Goal: Task Accomplishment & Management: Use online tool/utility

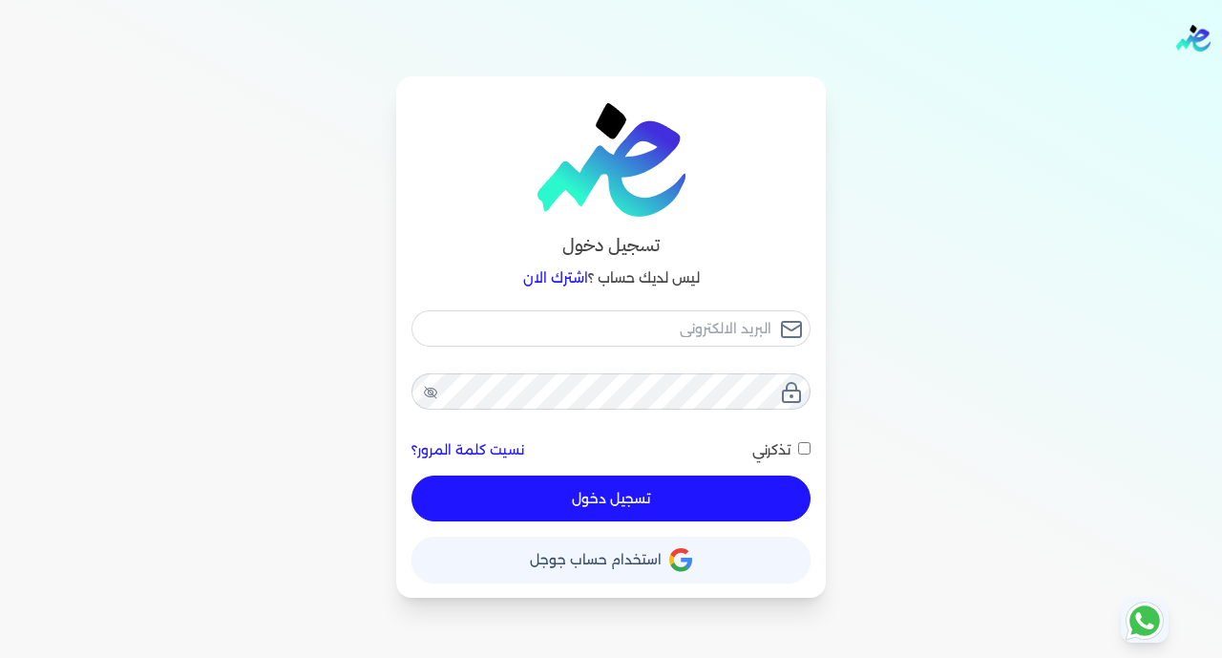
click at [783, 569] on button "حساب استخدام حساب جوجل" at bounding box center [611, 560] width 399 height 46
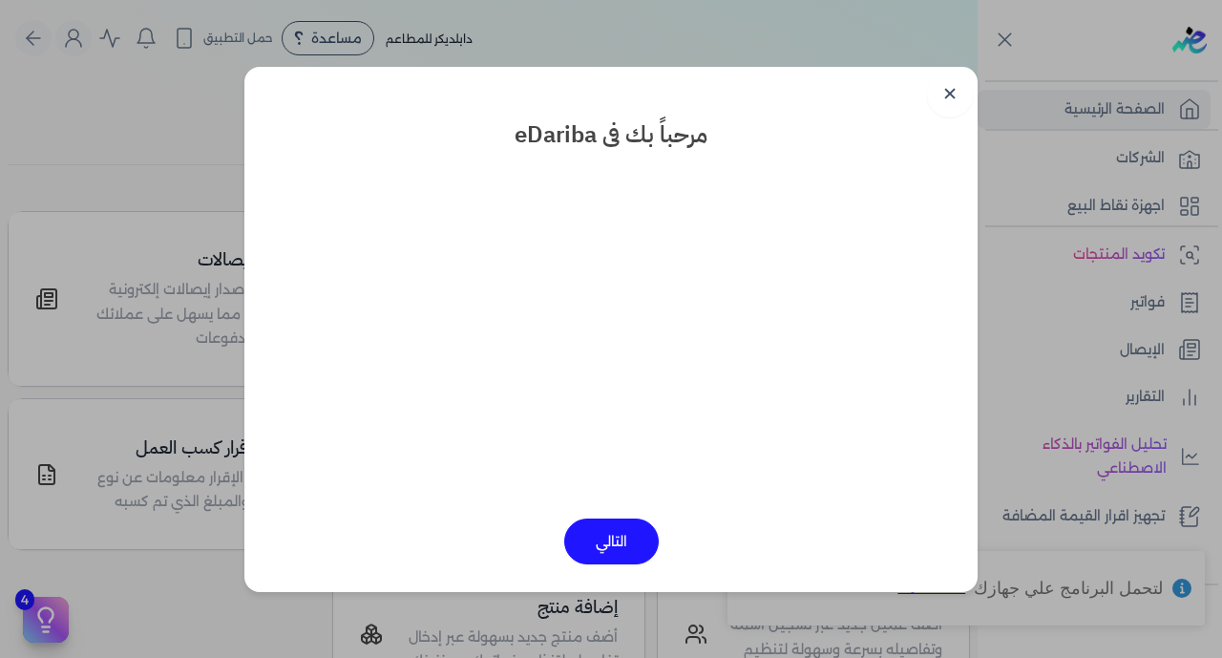
click at [948, 89] on link "✕" at bounding box center [950, 95] width 46 height 46
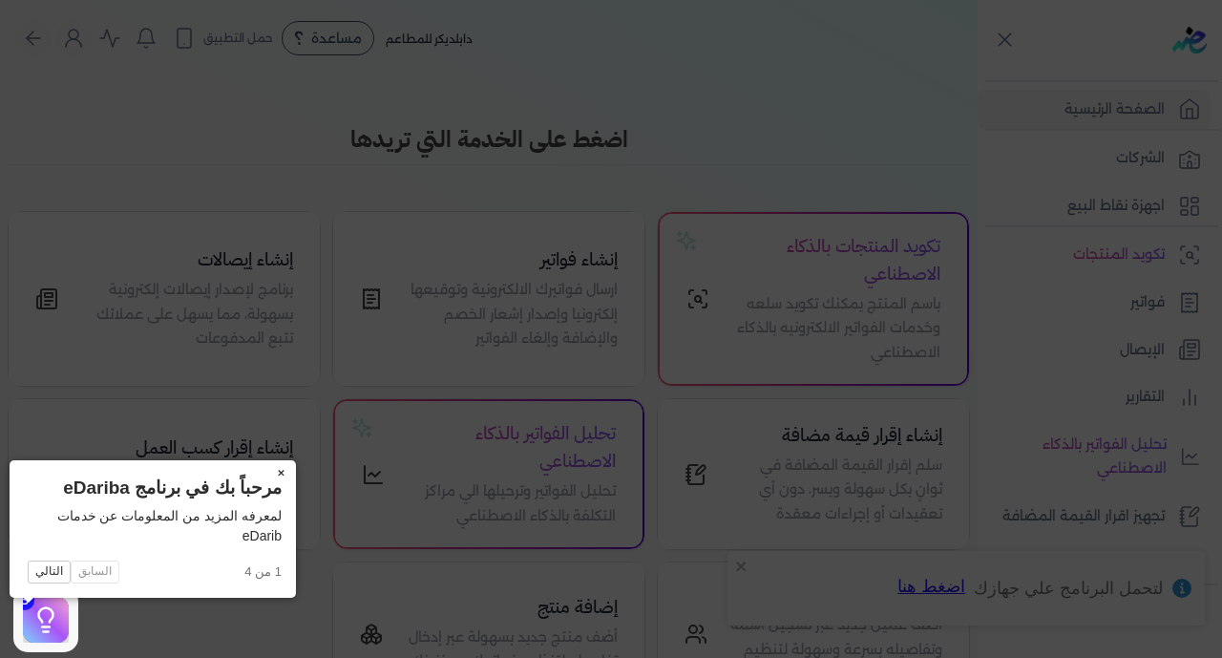
click at [265, 466] on button "×" at bounding box center [280, 473] width 31 height 27
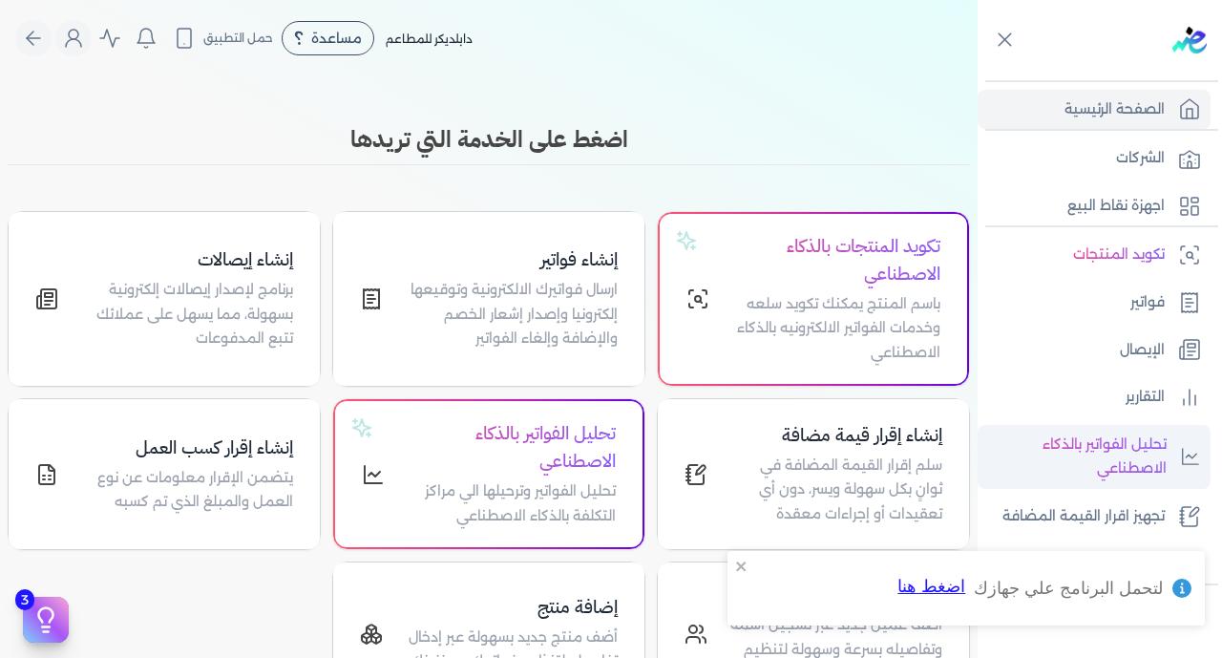
scroll to position [231, 0]
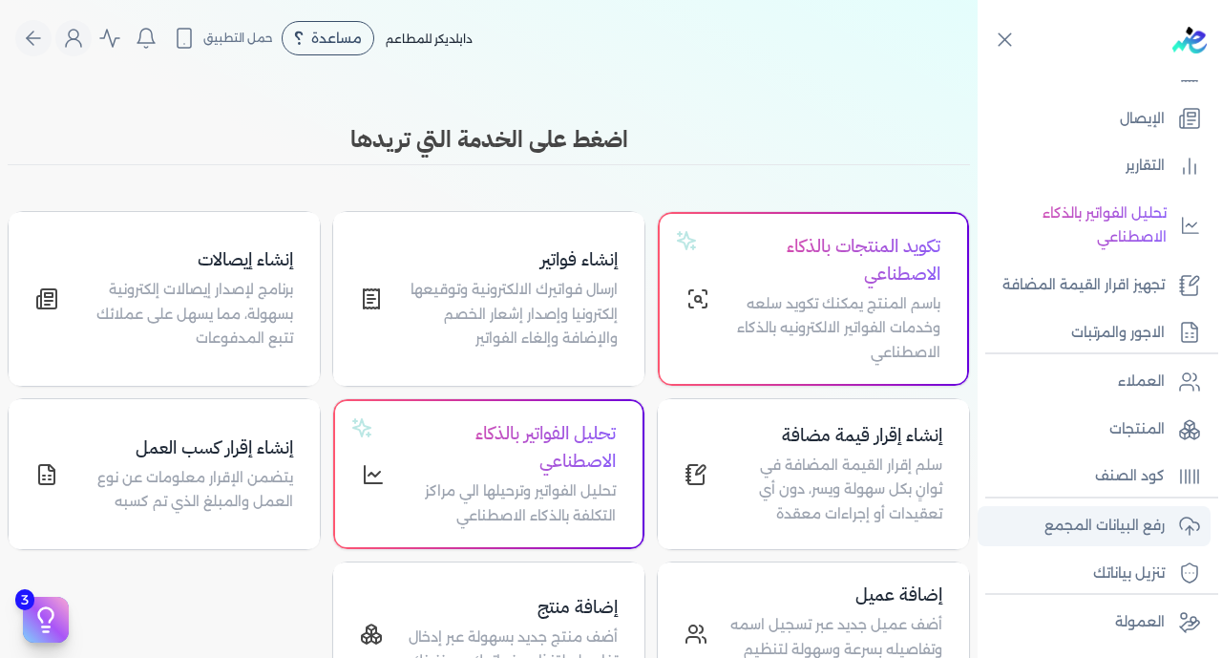
click at [1089, 518] on p "رفع البيانات المجمع" at bounding box center [1105, 526] width 120 height 25
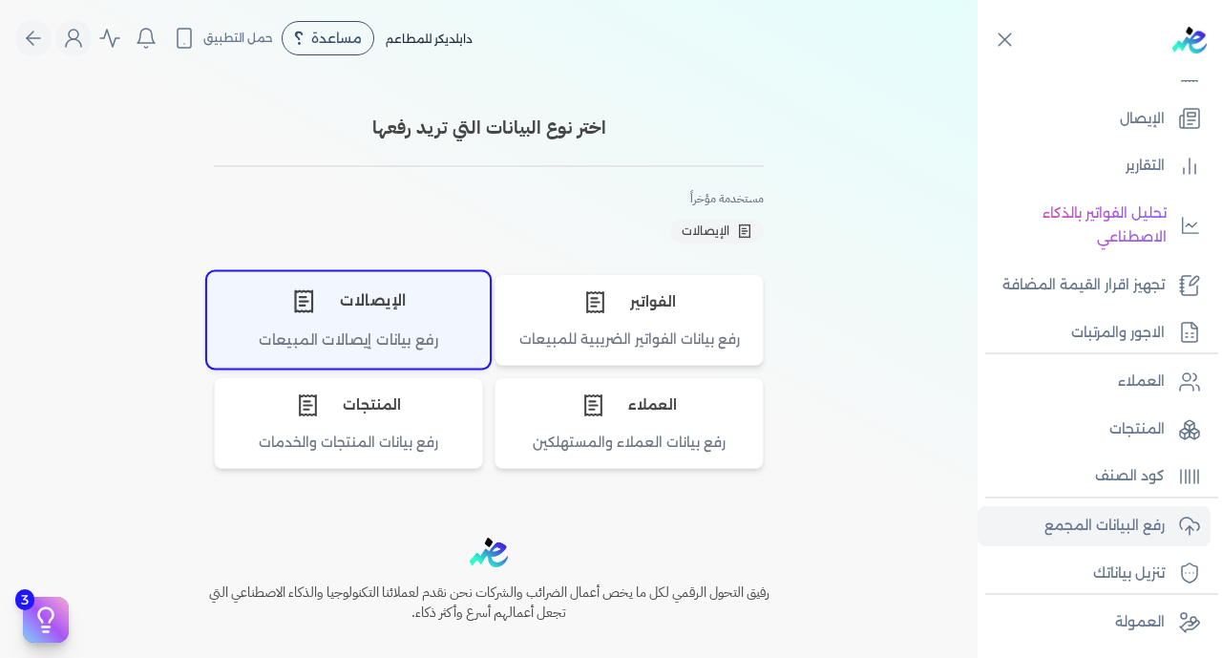
click at [412, 338] on div "رفع بيانات إيصالات المبيعات" at bounding box center [348, 347] width 281 height 37
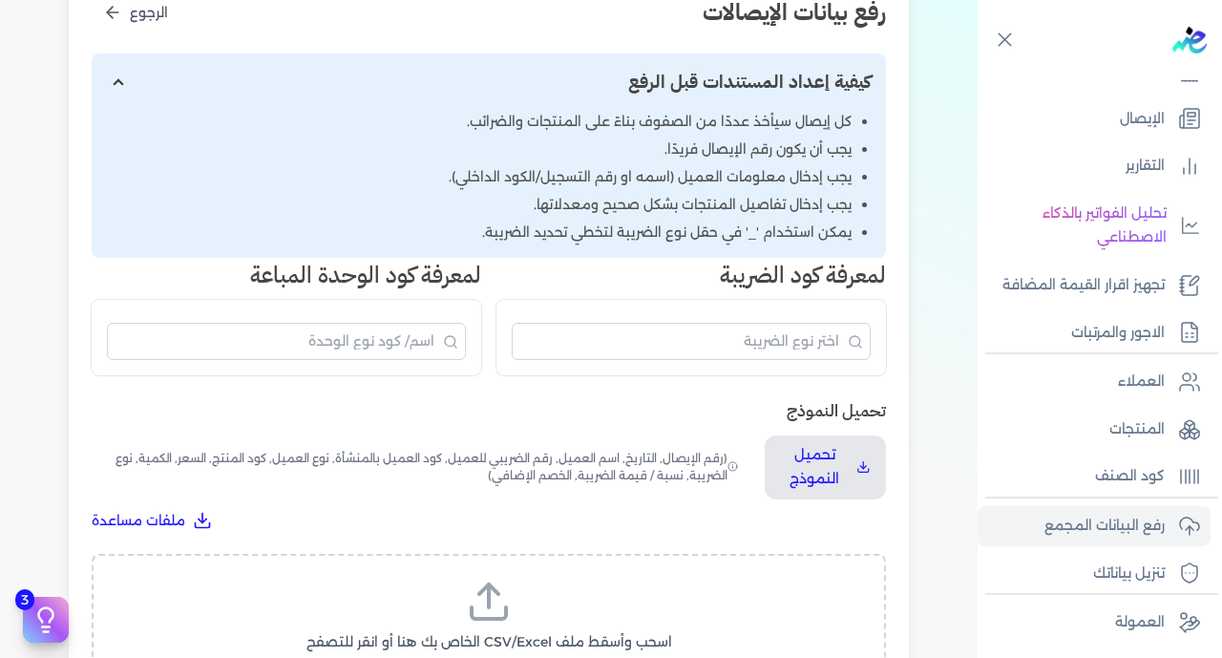
scroll to position [296, 0]
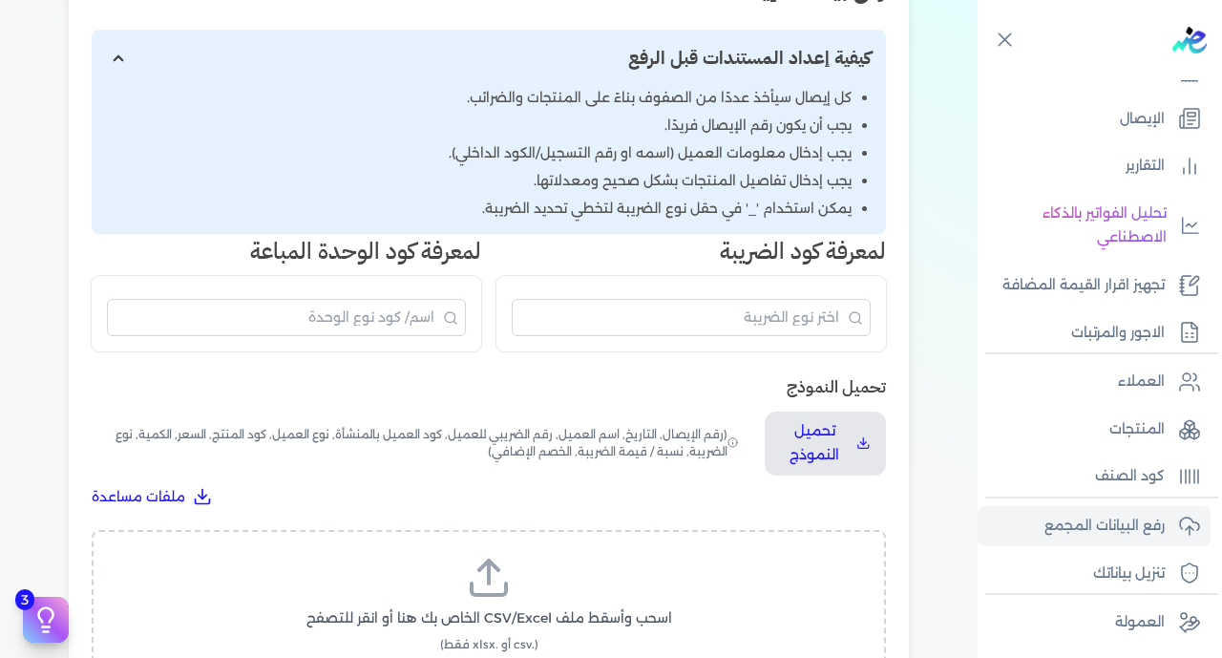
click at [518, 555] on label "اسحب وأسقط ملف CSV/Excel الخاص بك هنا أو انقر للتصفح (.csv أو .xlsx فقط)" at bounding box center [488, 604] width 745 height 98
click at [0, 0] on input "اسحب وأسقط ملف CSV/Excel الخاص بك هنا أو انقر للتصفح (.csv أو .xlsx فقط)" at bounding box center [0, 0] width 0 height 0
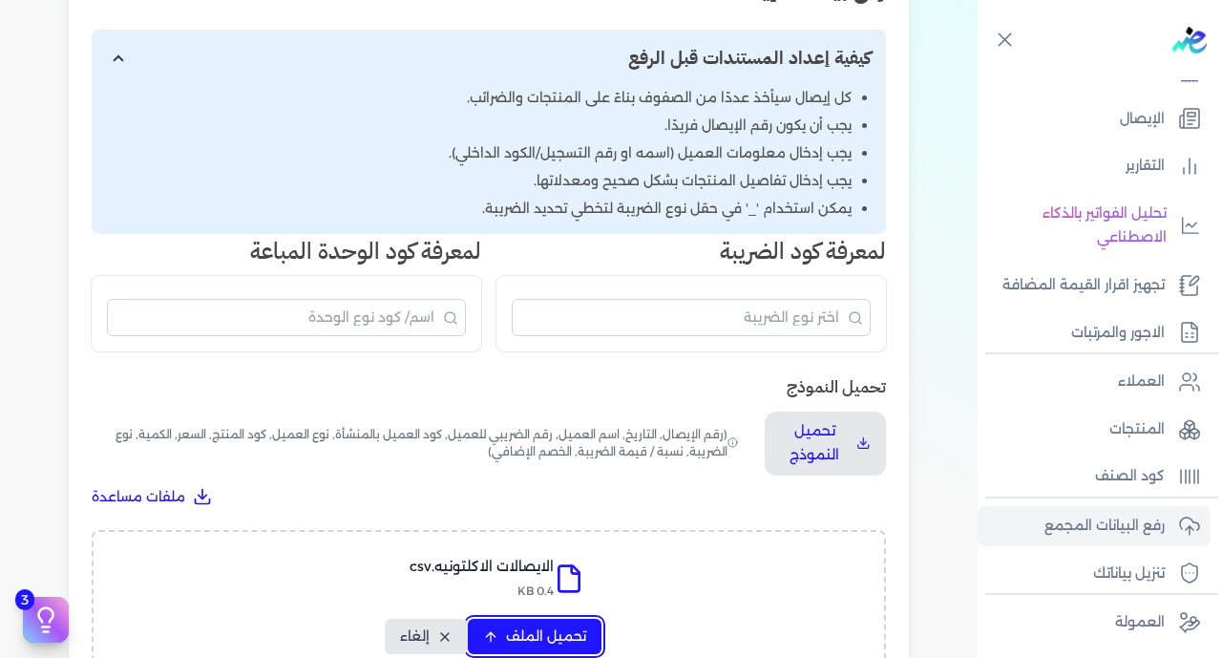
click at [516, 626] on span "تحميل الملف" at bounding box center [546, 636] width 80 height 20
select select "رقم الإيصال"
select select "سيريال المنتج"
select select "السعر"
select select "الكمية"
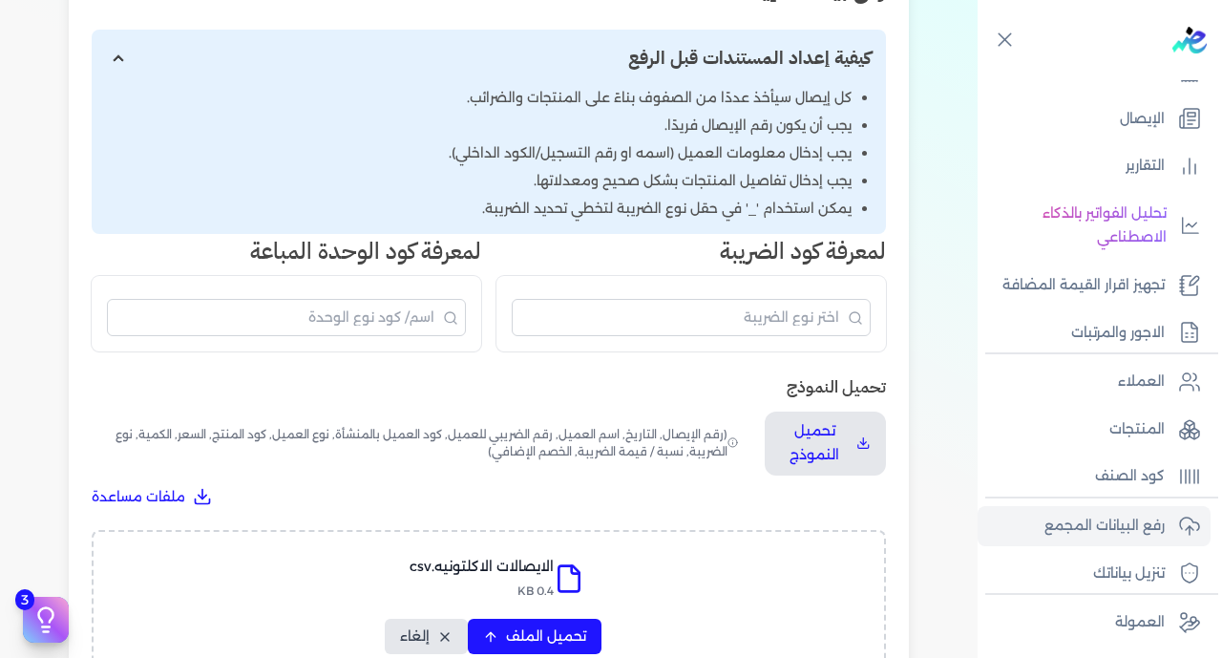
select select "نوع الضريبة"
select select "نسبة / قيمة الضريبة"
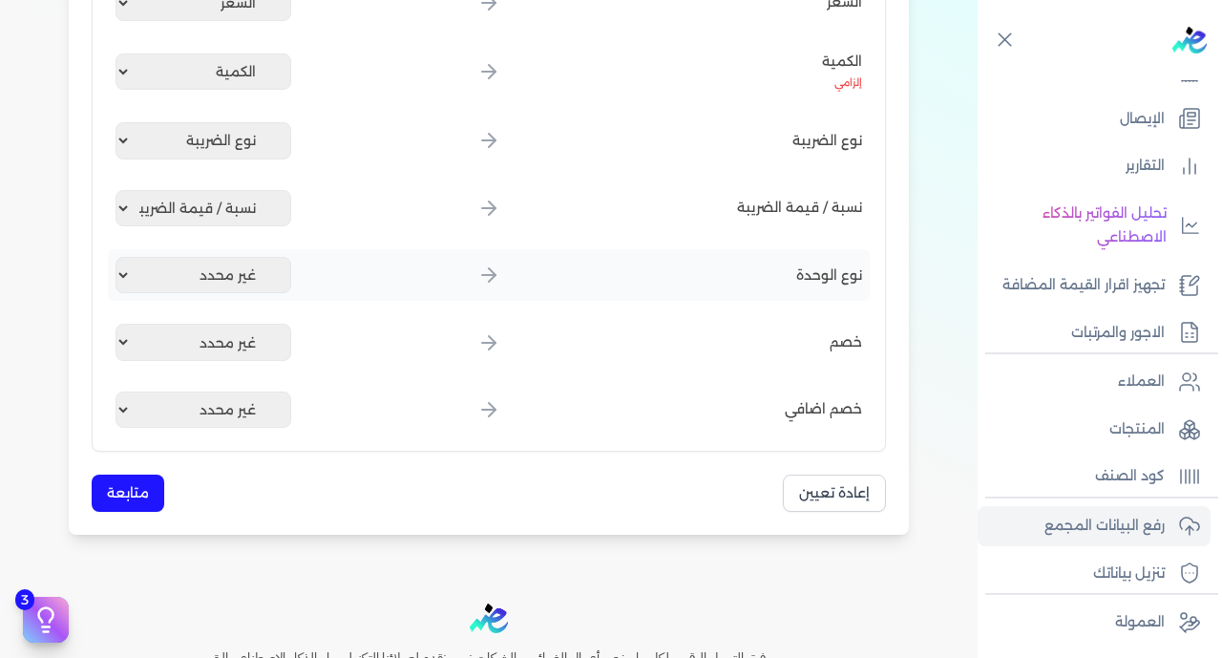
scroll to position [1332, 0]
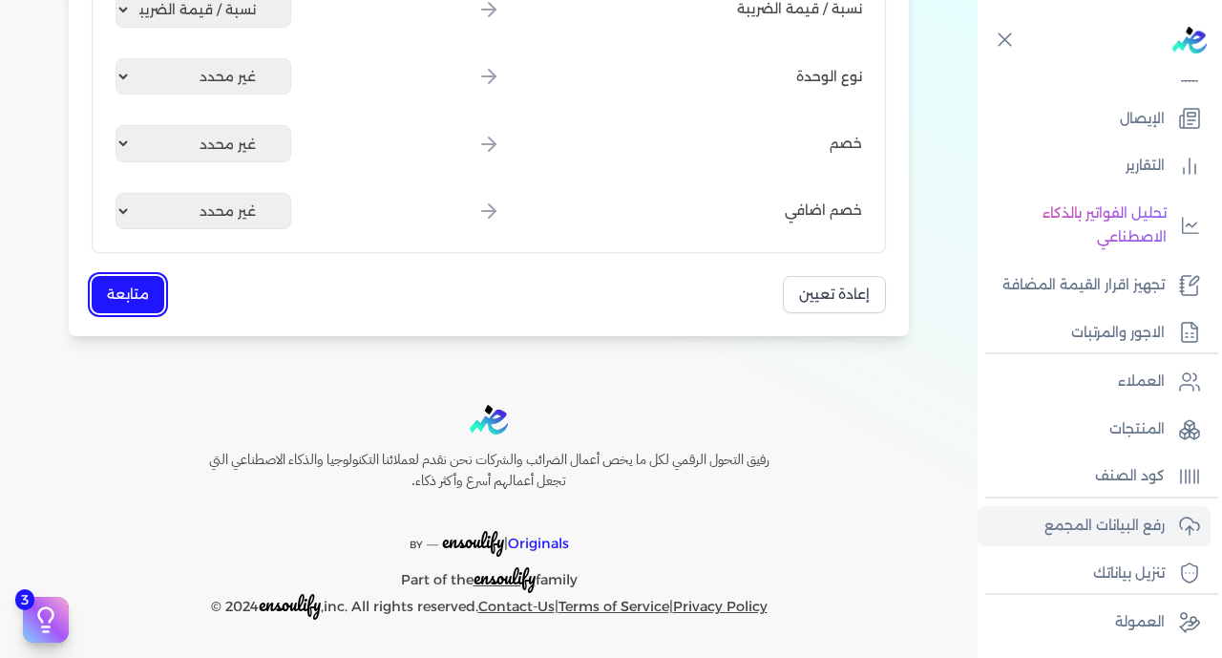
click at [153, 280] on button "متابعة" at bounding box center [128, 294] width 73 height 37
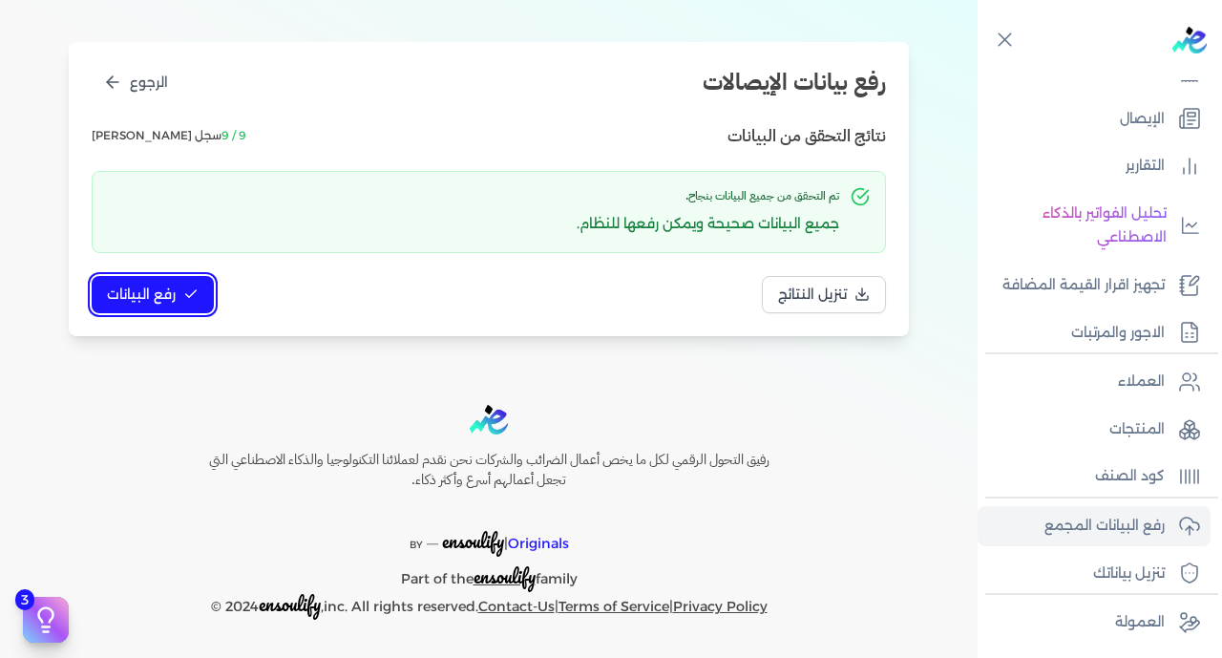
click at [162, 298] on span "رفع البيانات" at bounding box center [141, 295] width 69 height 20
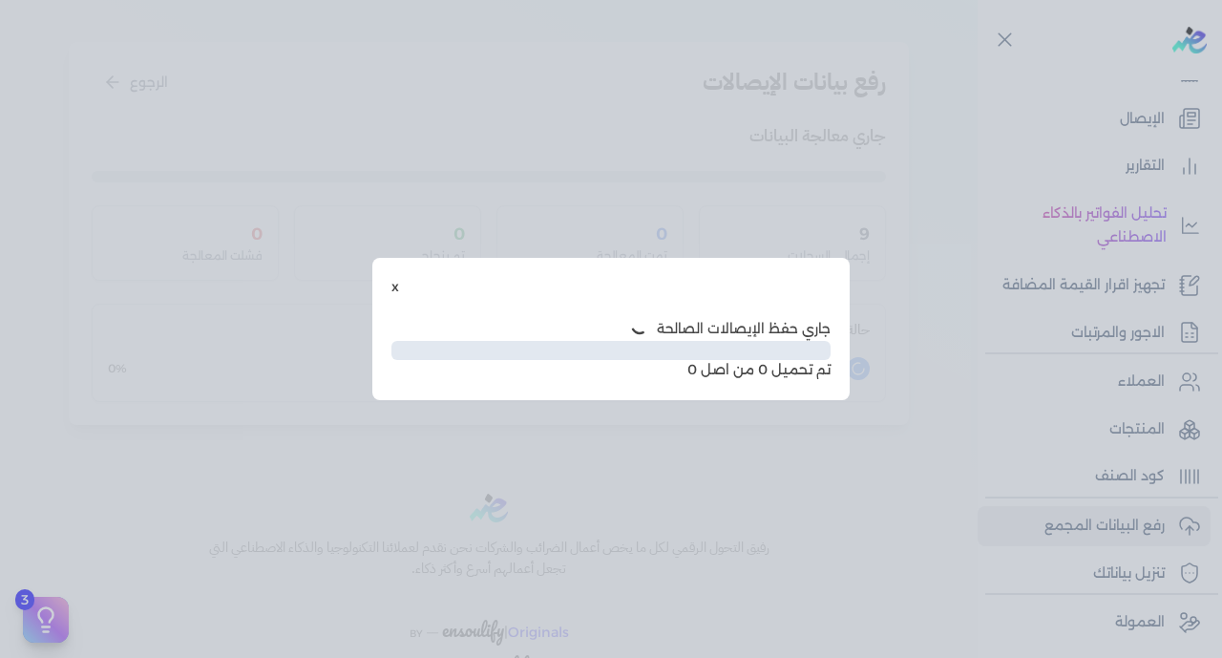
scroll to position [97, 0]
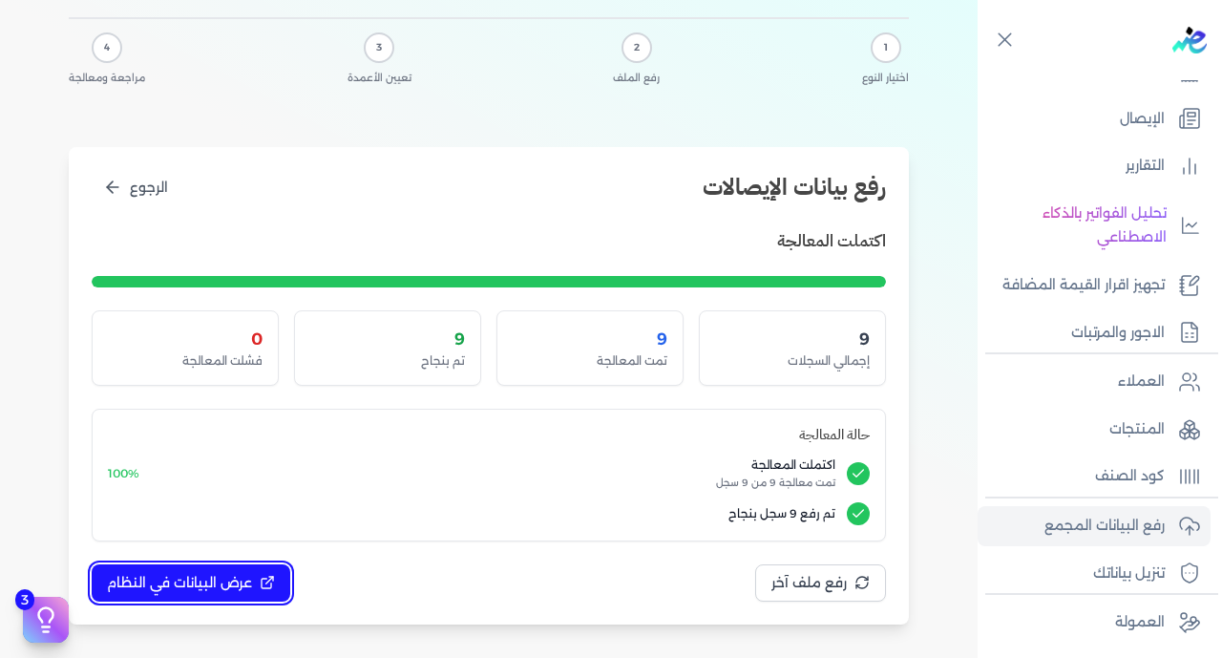
click at [177, 582] on span "عرض البيانات في النظام" at bounding box center [179, 583] width 145 height 20
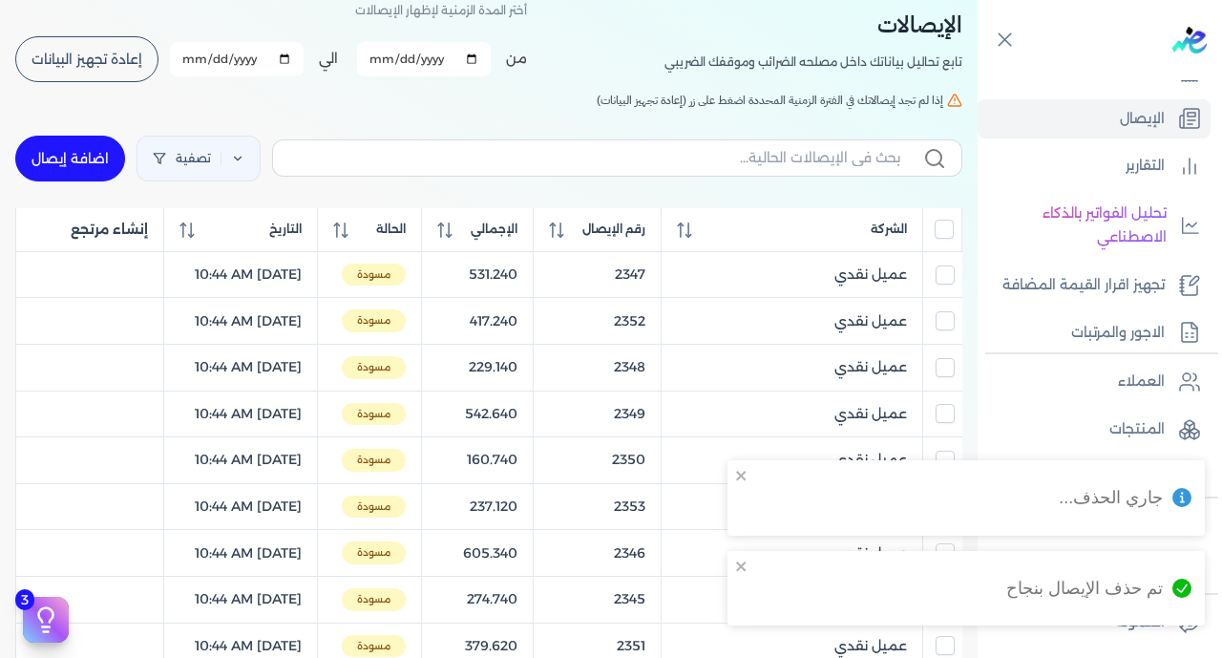
click at [942, 233] on input "All items unselected" at bounding box center [944, 229] width 19 height 19
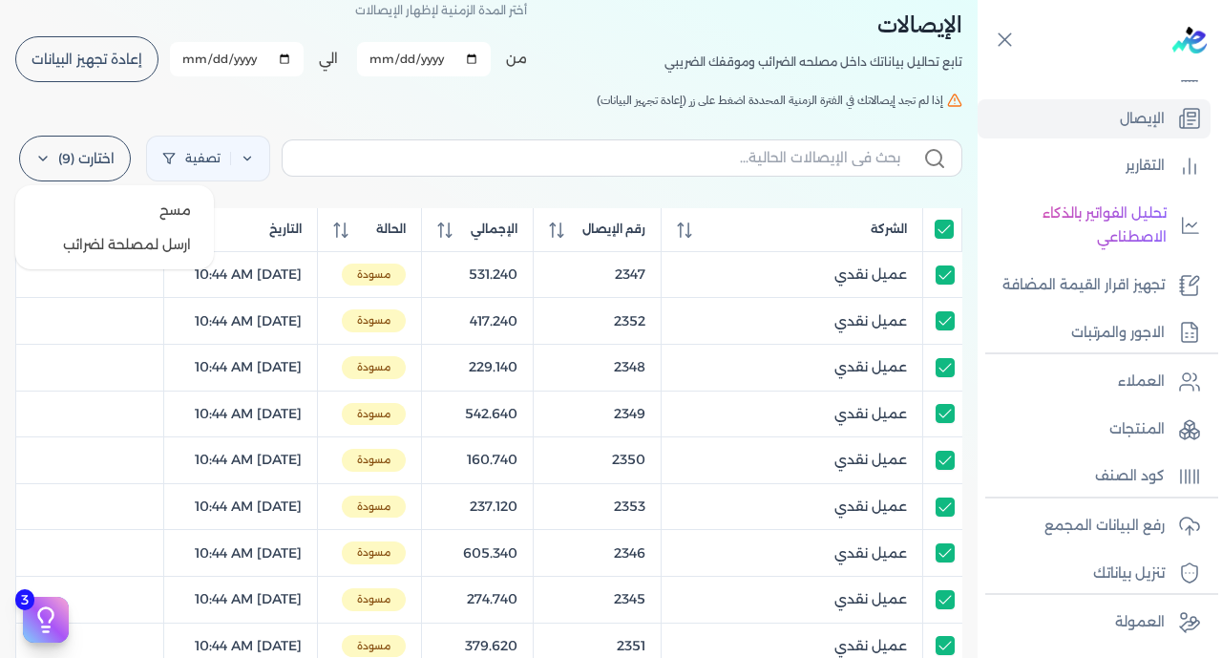
click at [94, 161] on label "اختارت (9)" at bounding box center [75, 159] width 112 height 46
click at [135, 241] on button "ارسل لمصلحة لضرائب" at bounding box center [114, 244] width 183 height 34
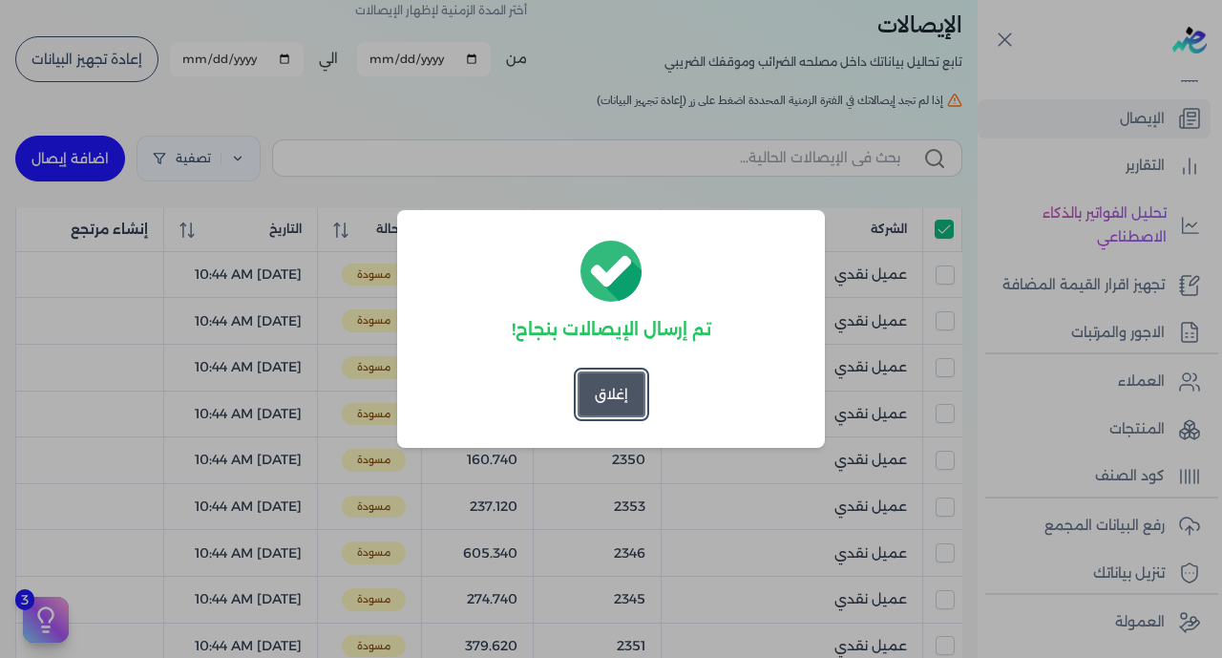
click at [592, 371] on button "إغلاق" at bounding box center [612, 394] width 68 height 46
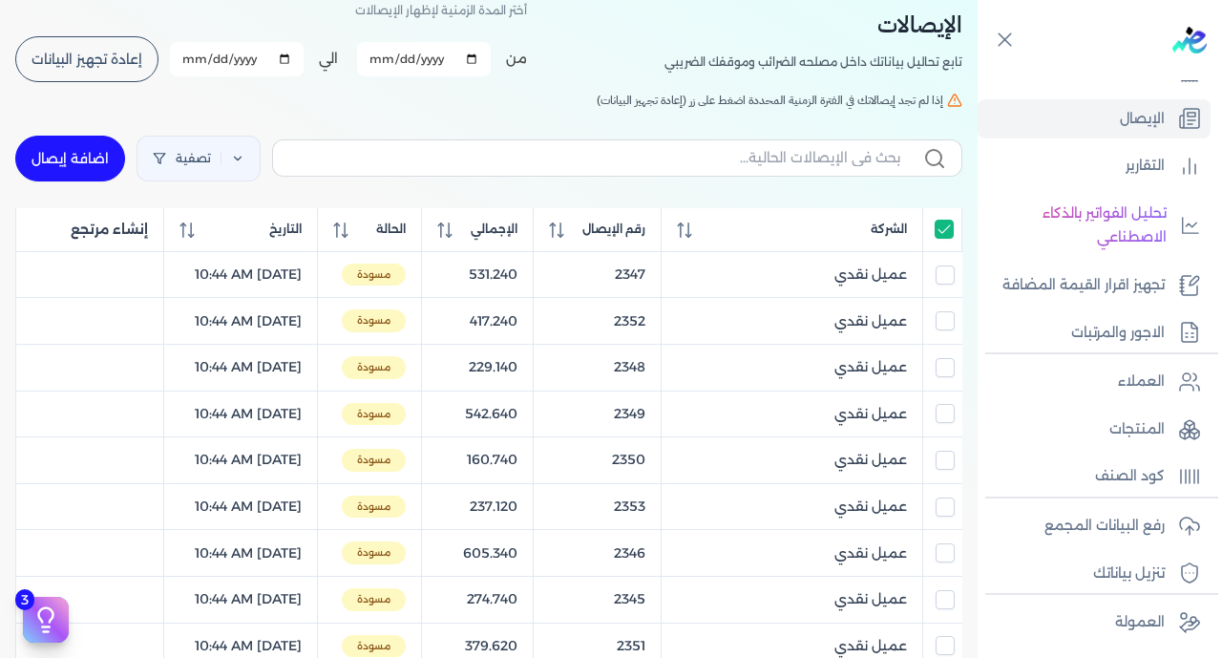
click at [939, 229] on input "All items selected" at bounding box center [944, 229] width 19 height 19
checkbox input "false"
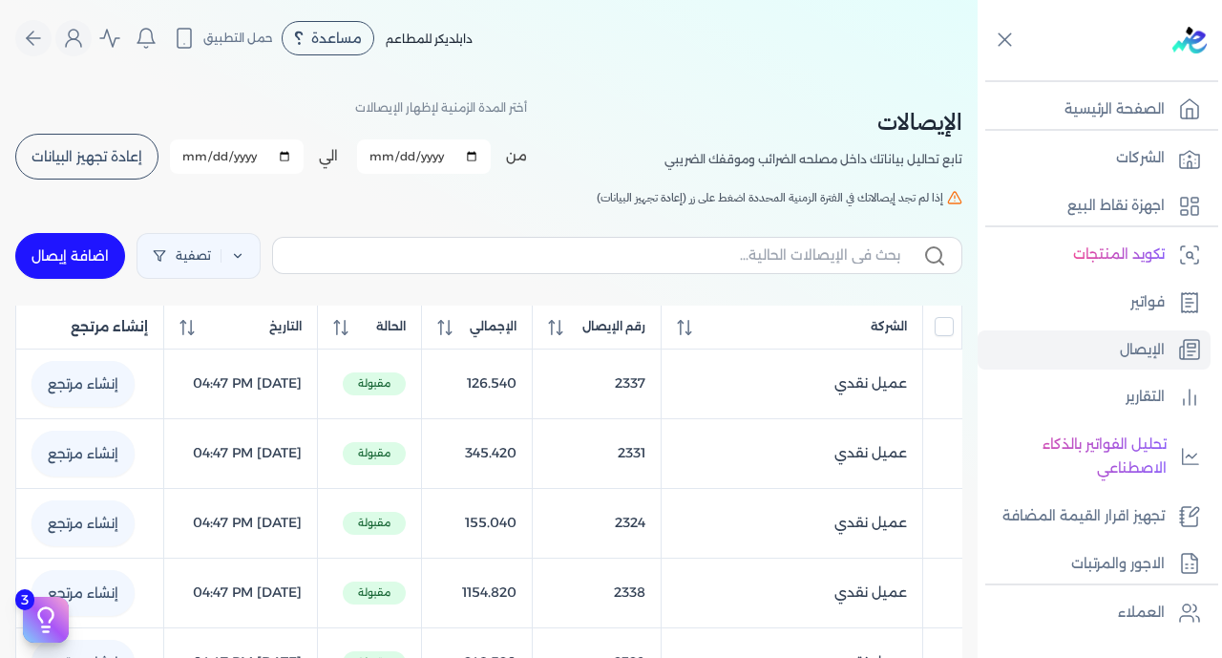
click at [100, 163] on span "إعادة تجهيز البيانات" at bounding box center [87, 156] width 111 height 13
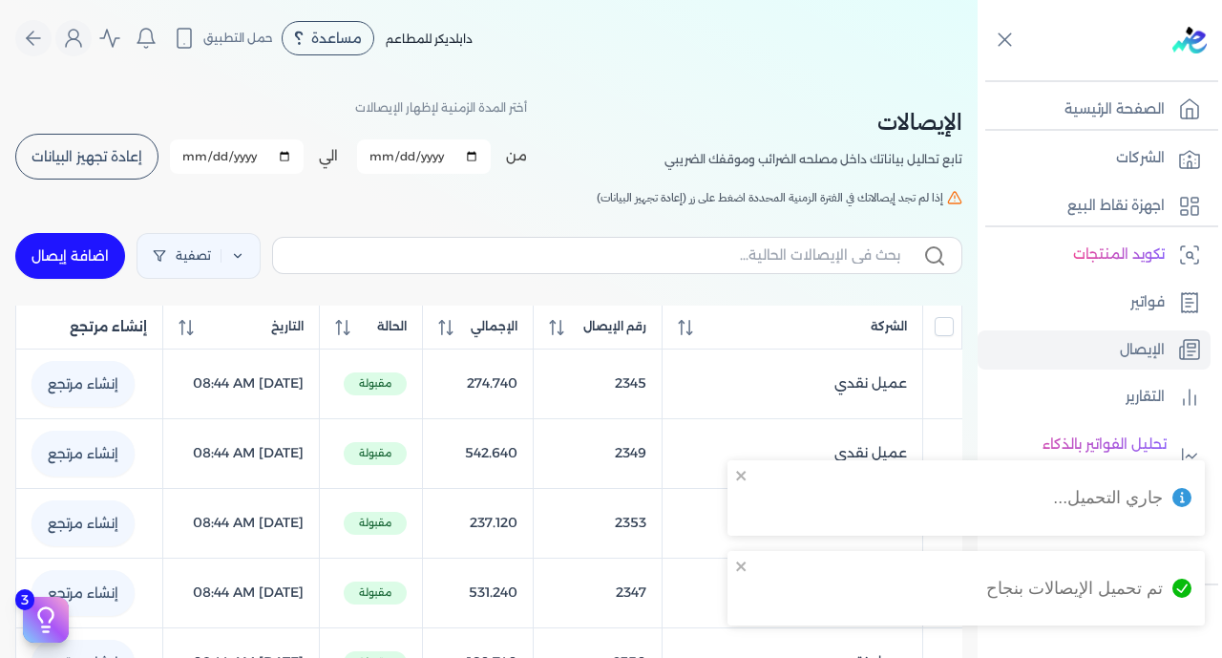
checkbox input "false"
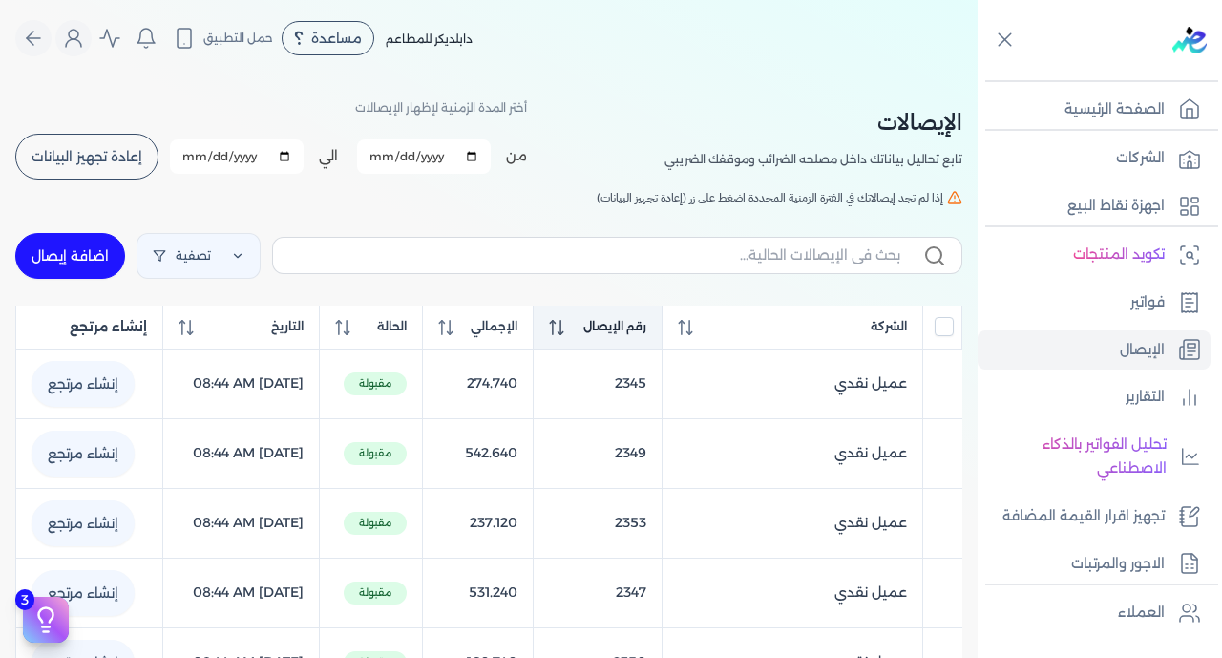
click at [646, 330] on span "رقم الإيصال" at bounding box center [614, 326] width 63 height 17
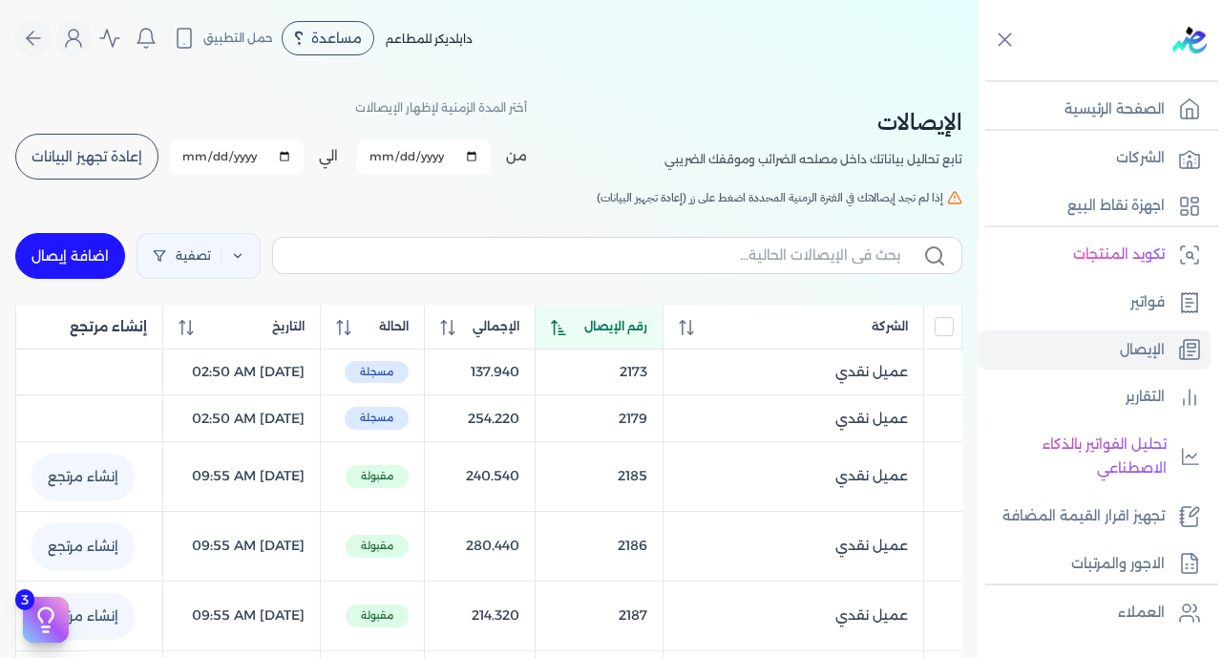
click at [646, 330] on span "رقم الإيصال" at bounding box center [615, 326] width 63 height 17
